Goal: Transaction & Acquisition: Subscribe to service/newsletter

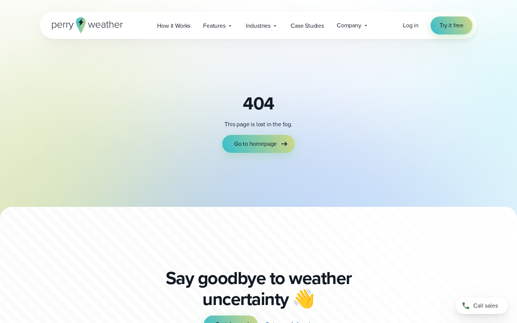
click at [71, 23] on icon at bounding box center [87, 25] width 71 height 16
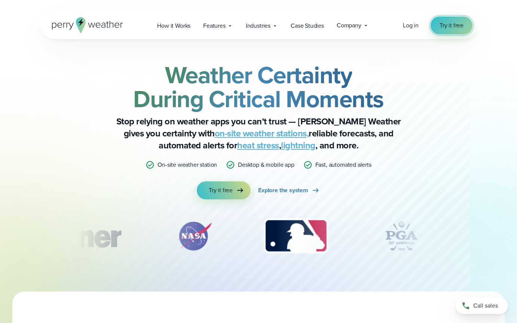
click at [446, 24] on span "Try it free" at bounding box center [452, 25] width 24 height 9
